Goal: Task Accomplishment & Management: Use online tool/utility

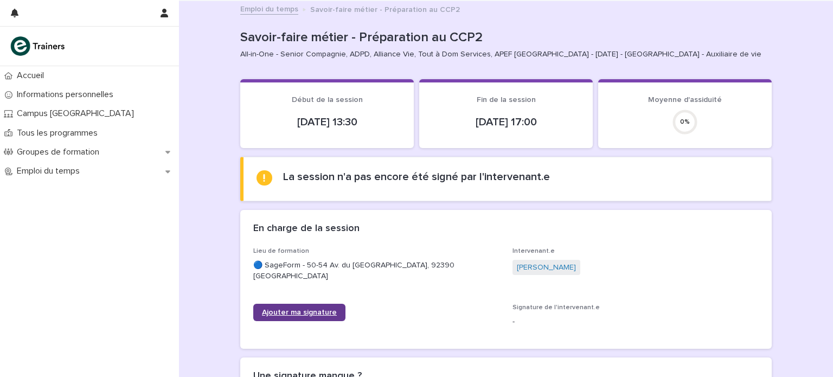
click at [265, 310] on span "Ajouter ma signature" at bounding box center [299, 313] width 75 height 8
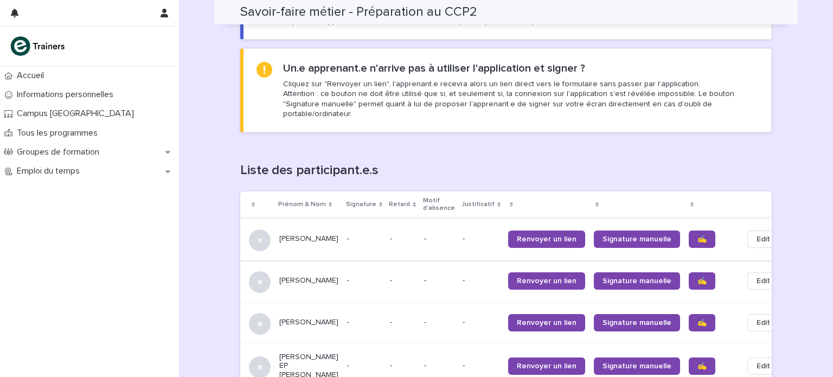
scroll to position [569, 0]
click at [689, 231] on link "✍️" at bounding box center [702, 239] width 27 height 17
click at [698, 277] on span "✍️" at bounding box center [702, 281] width 9 height 8
click at [698, 319] on span "✍️" at bounding box center [702, 323] width 9 height 8
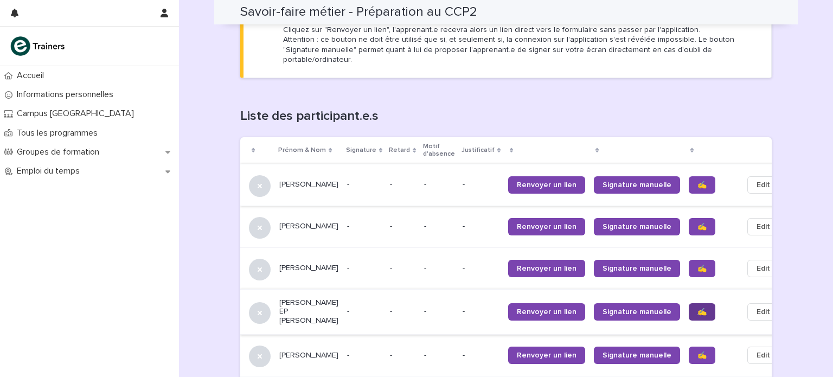
click at [698, 308] on span "✍️" at bounding box center [702, 312] width 9 height 8
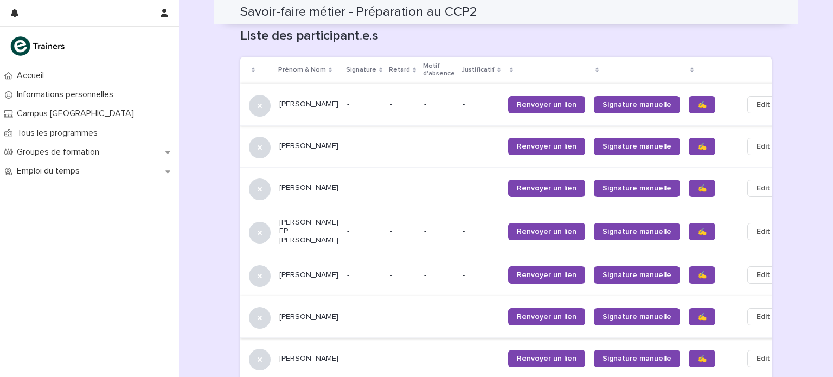
scroll to position [731, 0]
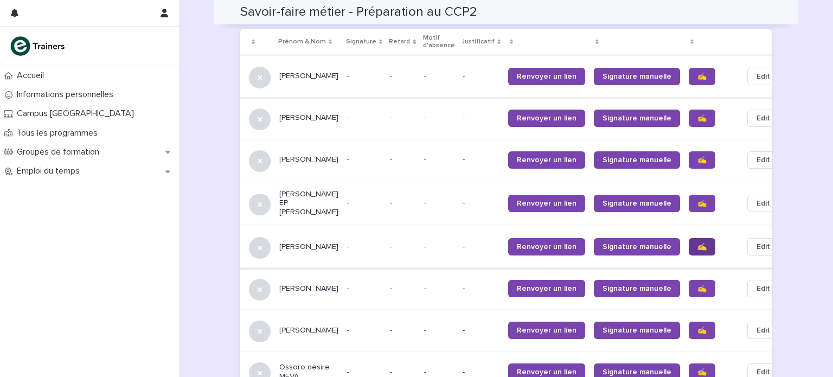
click at [698, 243] on span "✍️" at bounding box center [702, 247] width 9 height 8
click at [698, 285] on span "✍️" at bounding box center [702, 289] width 9 height 8
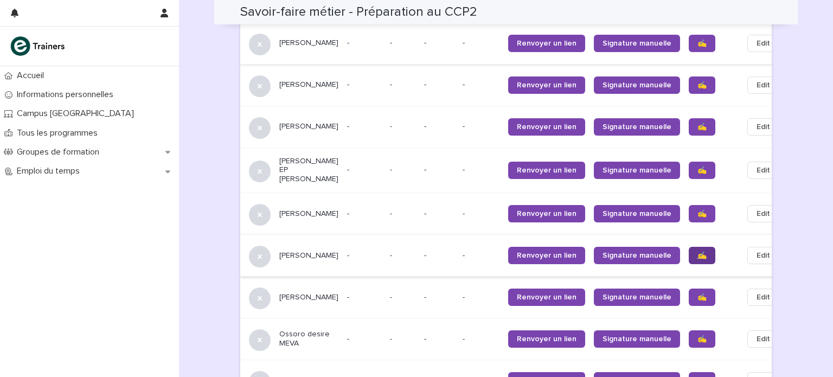
scroll to position [786, 0]
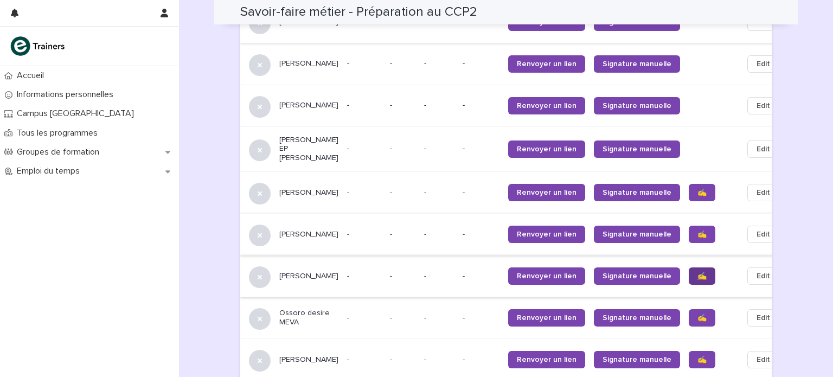
click at [698, 275] on span "✍️" at bounding box center [702, 276] width 9 height 8
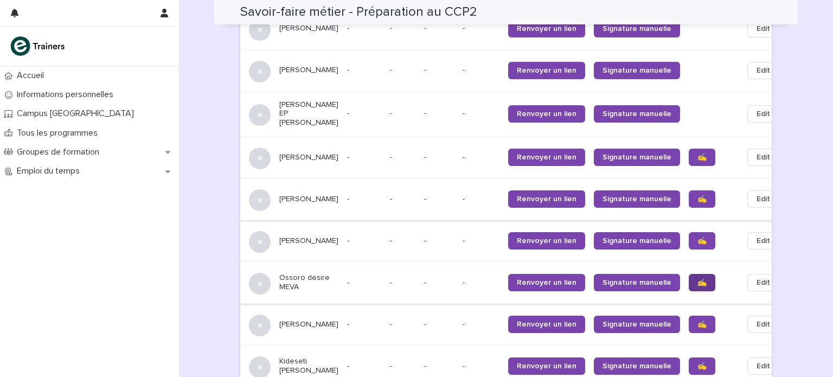
scroll to position [840, 0]
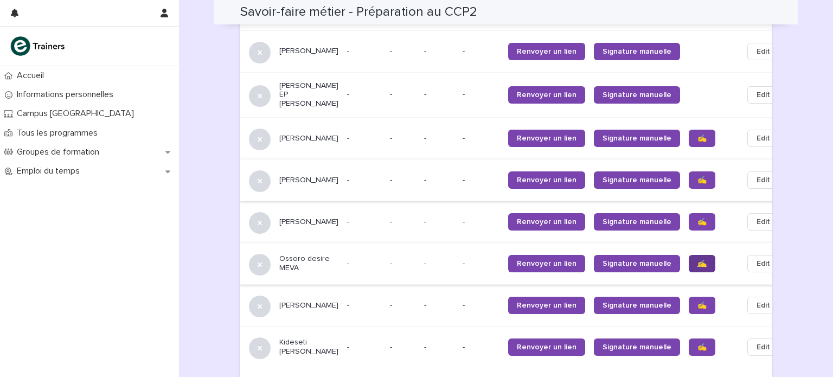
click at [698, 261] on span "✍️" at bounding box center [702, 264] width 9 height 8
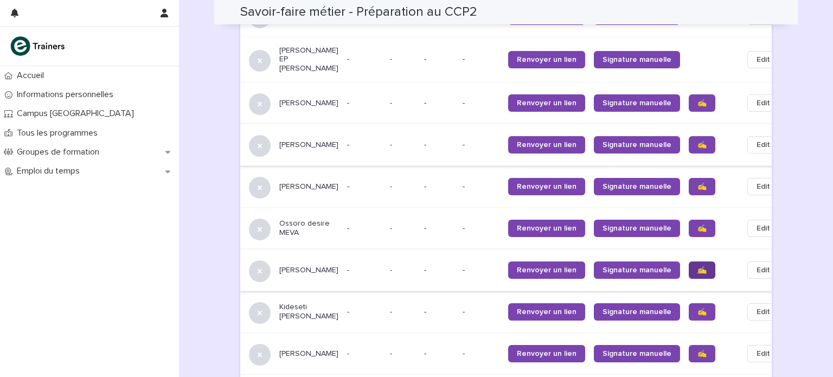
scroll to position [948, 0]
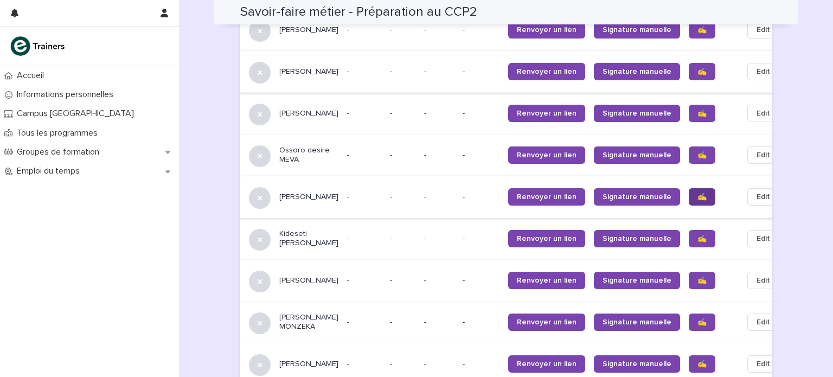
click at [698, 196] on span "✍️" at bounding box center [702, 197] width 9 height 8
click at [698, 235] on span "✍️" at bounding box center [702, 239] width 9 height 8
click at [689, 276] on link "✍️" at bounding box center [702, 280] width 27 height 17
click at [698, 318] on span "✍️" at bounding box center [702, 322] width 9 height 8
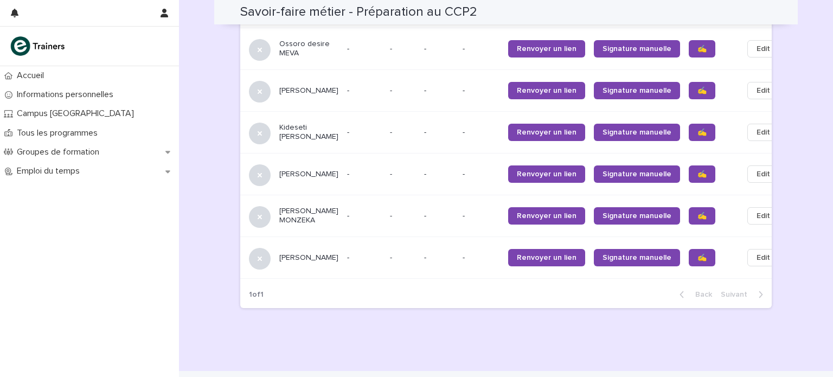
scroll to position [1057, 0]
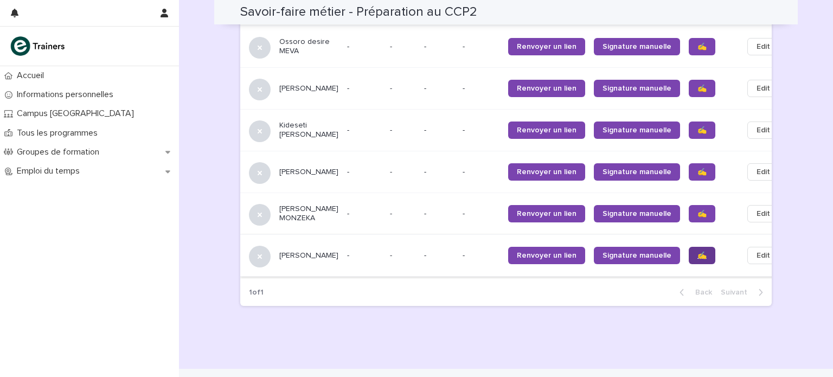
click at [689, 258] on link "✍️" at bounding box center [702, 255] width 27 height 17
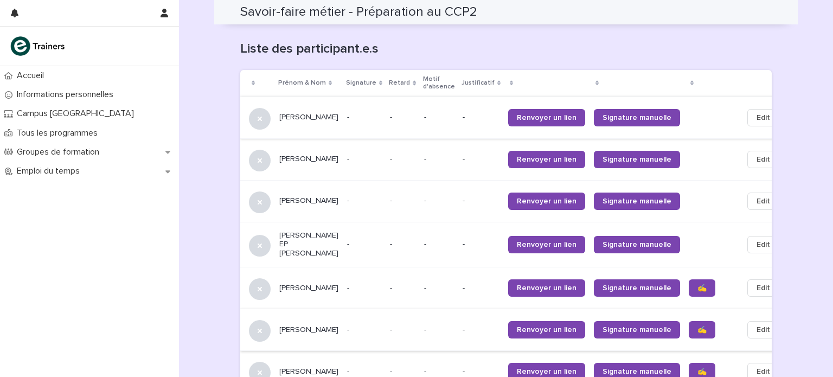
scroll to position [752, 0]
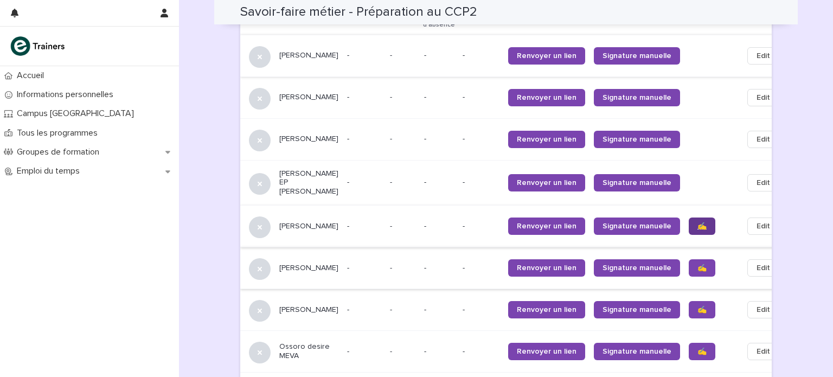
click at [698, 222] on span "✍️" at bounding box center [702, 226] width 9 height 8
click at [698, 264] on span "✍️" at bounding box center [702, 268] width 9 height 8
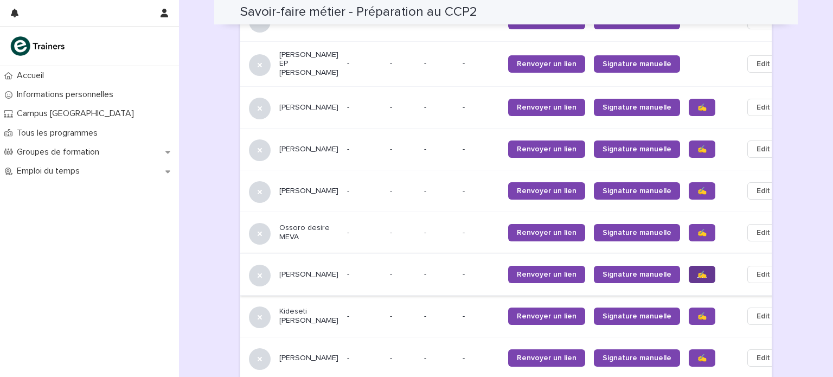
scroll to position [915, 0]
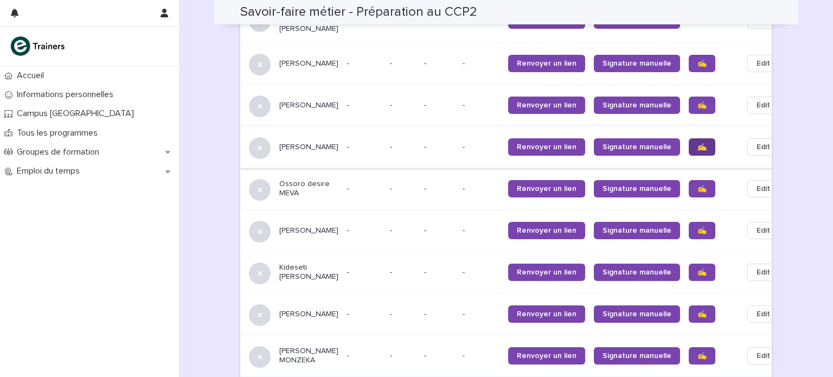
click at [689, 147] on link "✍️" at bounding box center [702, 146] width 27 height 17
click at [698, 186] on span "✍️" at bounding box center [702, 189] width 9 height 8
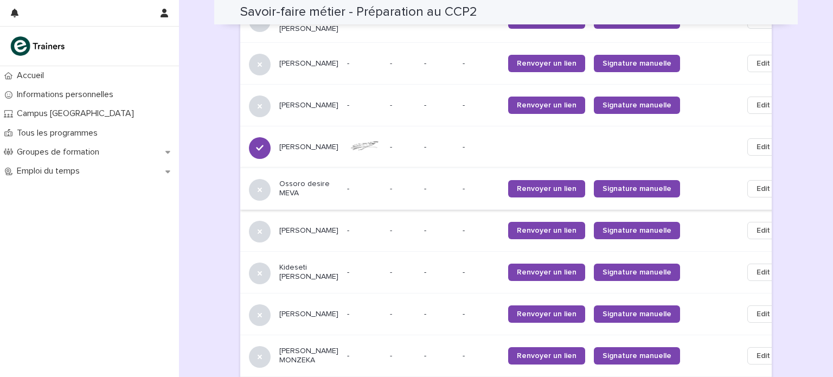
drag, startPoint x: 673, startPoint y: 229, endPoint x: 672, endPoint y: 235, distance: 6.0
click at [685, 235] on td at bounding box center [712, 231] width 54 height 42
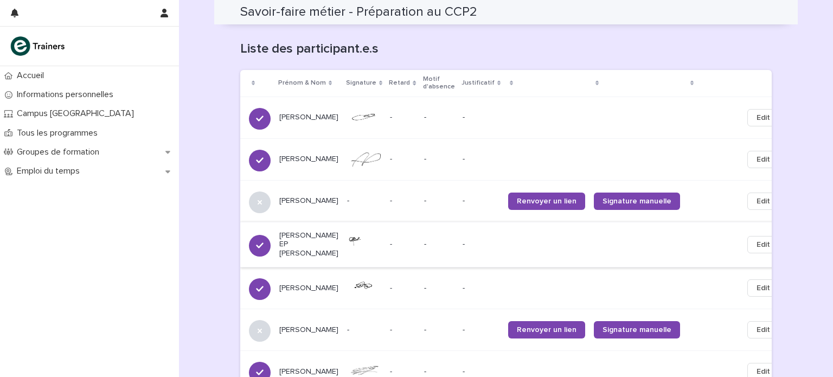
scroll to position [806, 0]
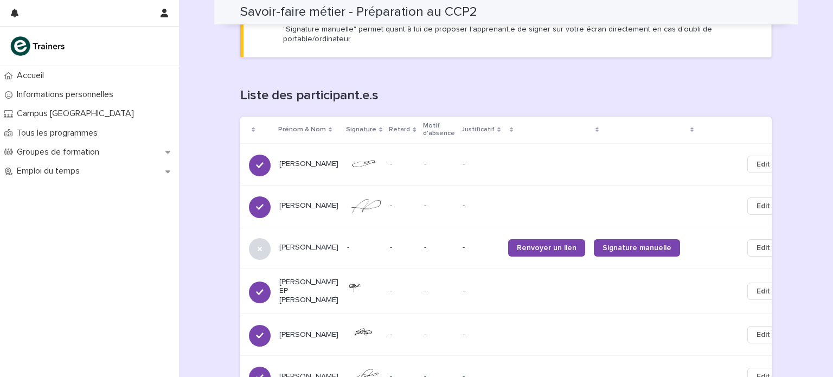
scroll to position [589, 0]
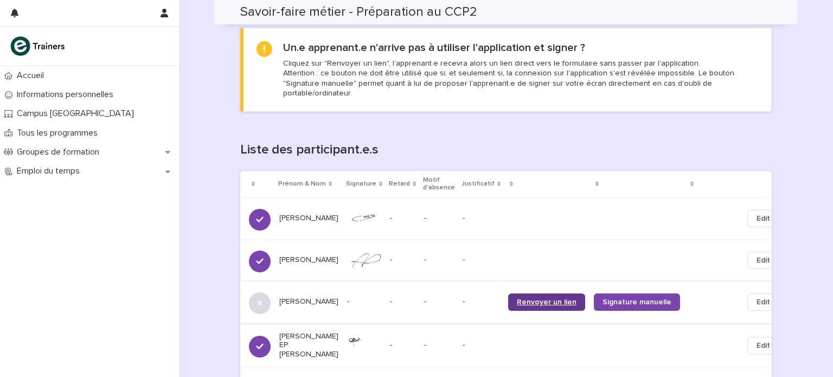
click at [518, 298] on span "Renvoyer un lien" at bounding box center [547, 302] width 60 height 8
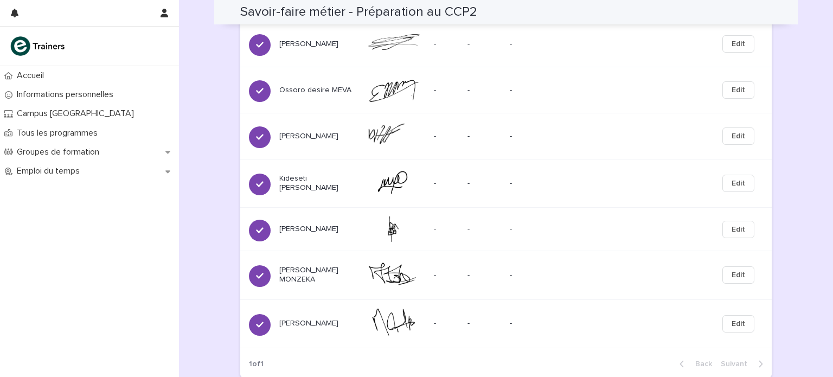
scroll to position [1207, 0]
